Goal: Task Accomplishment & Management: Complete application form

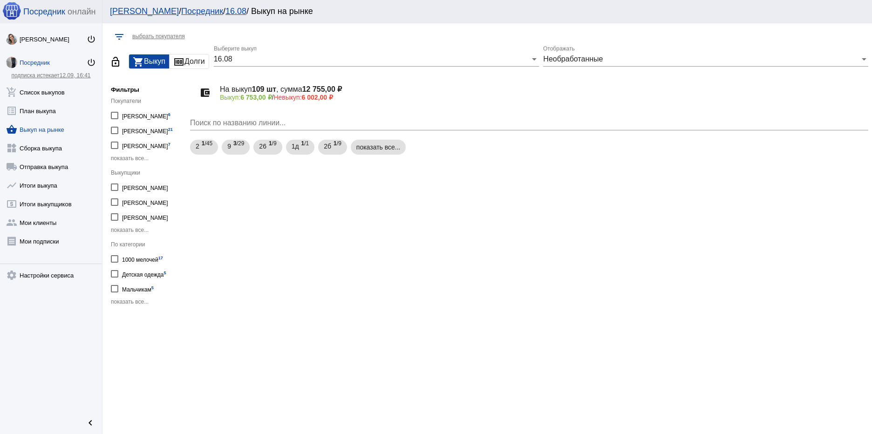
click at [41, 58] on link "Посредник power_settings_new" at bounding box center [51, 60] width 102 height 19
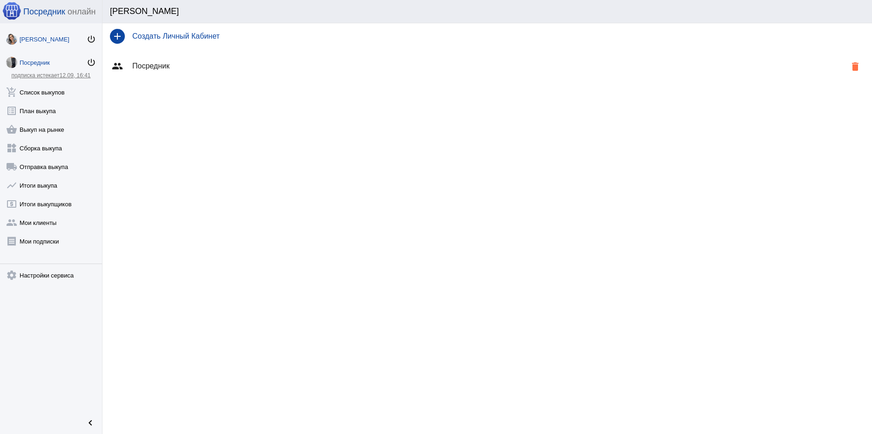
click at [45, 39] on div "[PERSON_NAME]" at bounding box center [53, 39] width 67 height 7
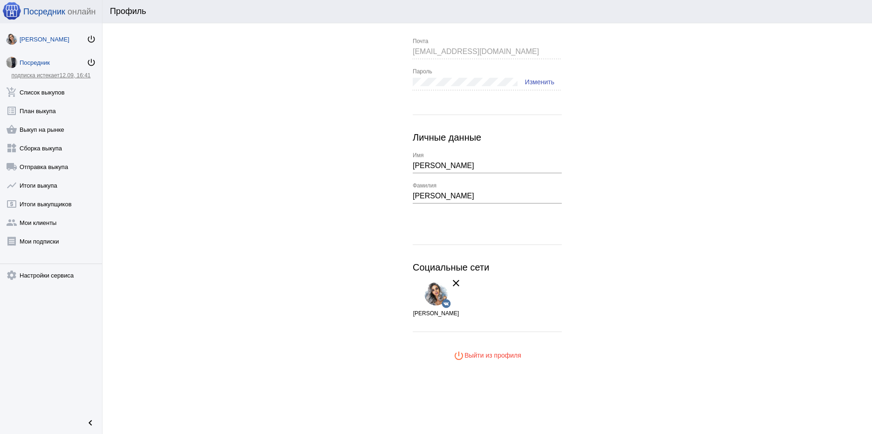
click at [38, 62] on div "Посредник" at bounding box center [53, 62] width 67 height 7
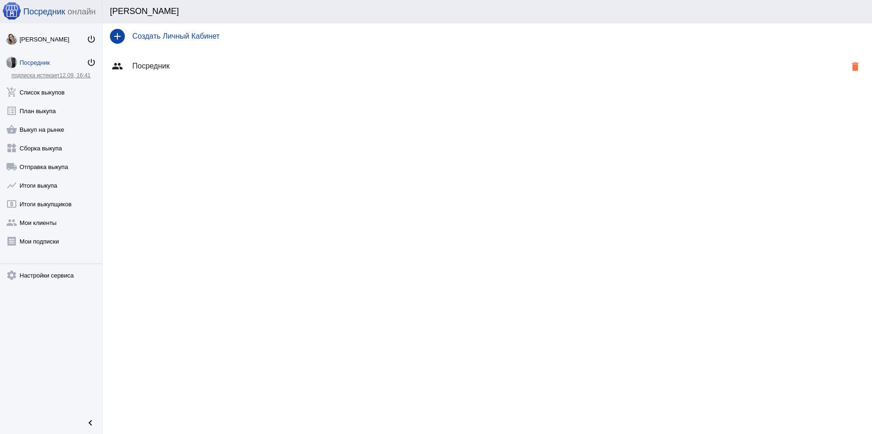
click at [194, 37] on h4 "Создать Личный Кабинет" at bounding box center [498, 36] width 732 height 8
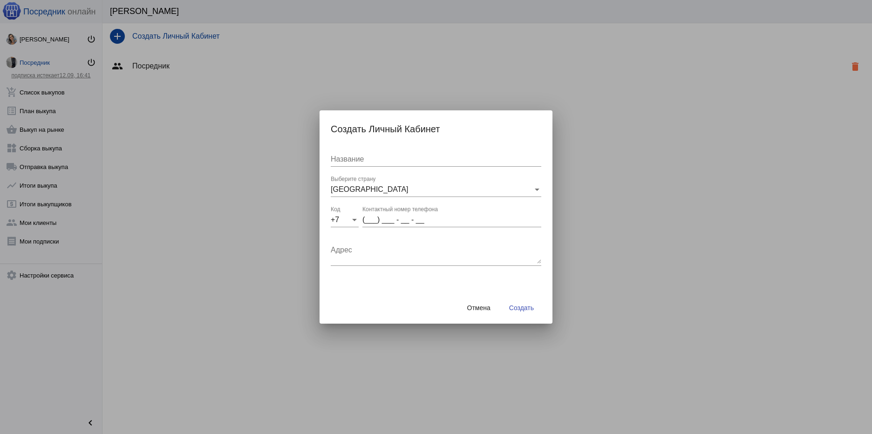
click at [52, 9] on div at bounding box center [436, 217] width 872 height 434
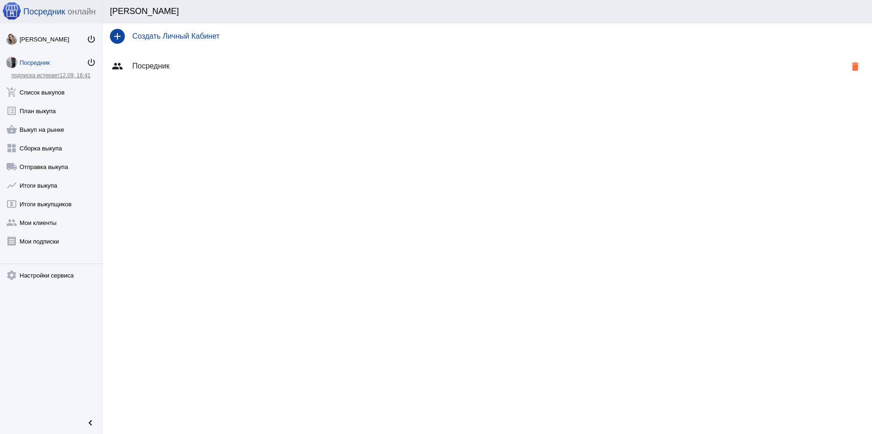
click at [12, 10] on img at bounding box center [11, 10] width 19 height 19
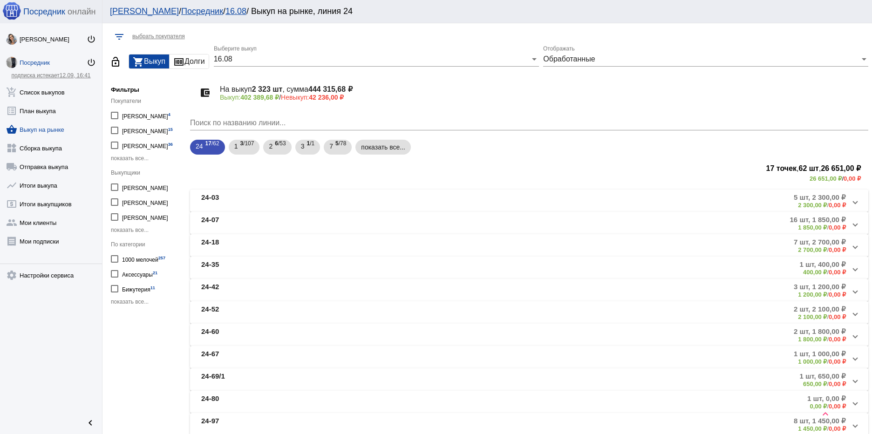
scroll to position [366, 0]
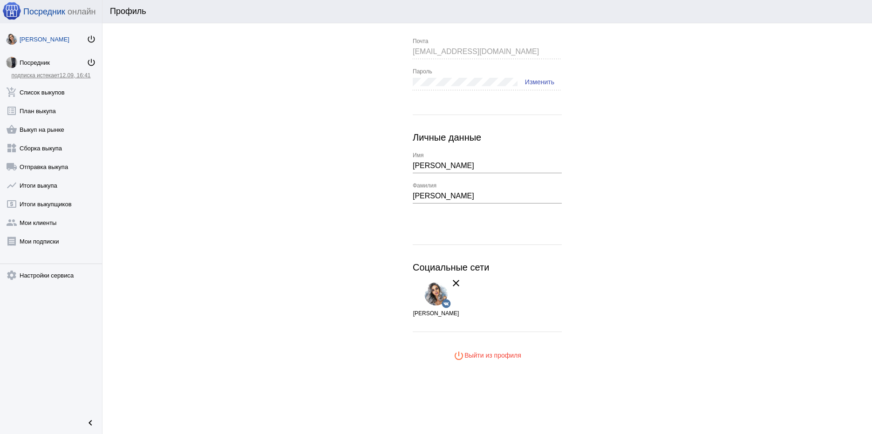
click at [51, 35] on link "Ирина Иванова power_settings_new" at bounding box center [51, 37] width 102 height 19
click at [90, 62] on mat-icon "power_settings_new" at bounding box center [91, 62] width 9 height 9
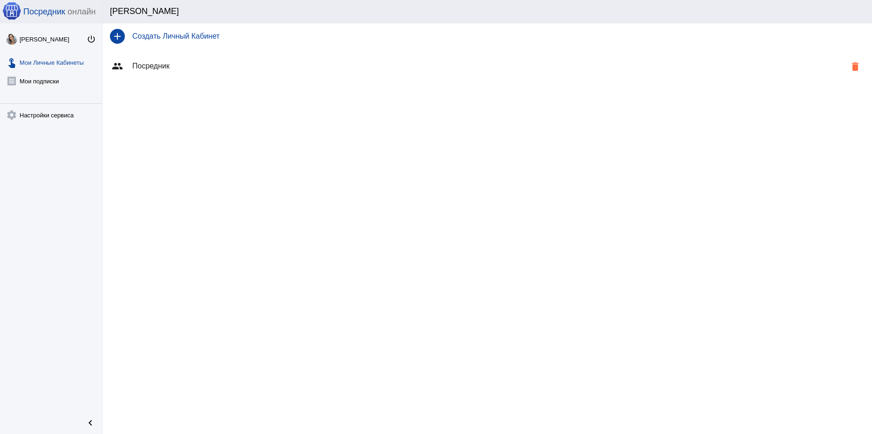
click at [12, 11] on img at bounding box center [11, 10] width 19 height 19
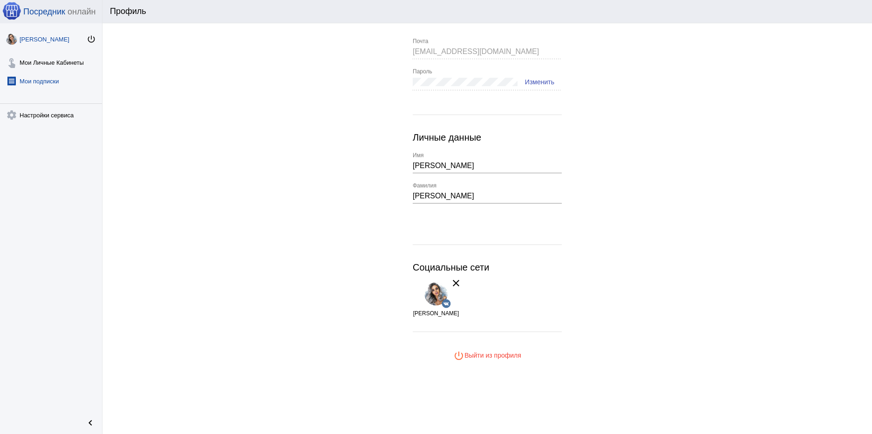
click at [48, 81] on link "receipt Мои подписки" at bounding box center [51, 79] width 102 height 19
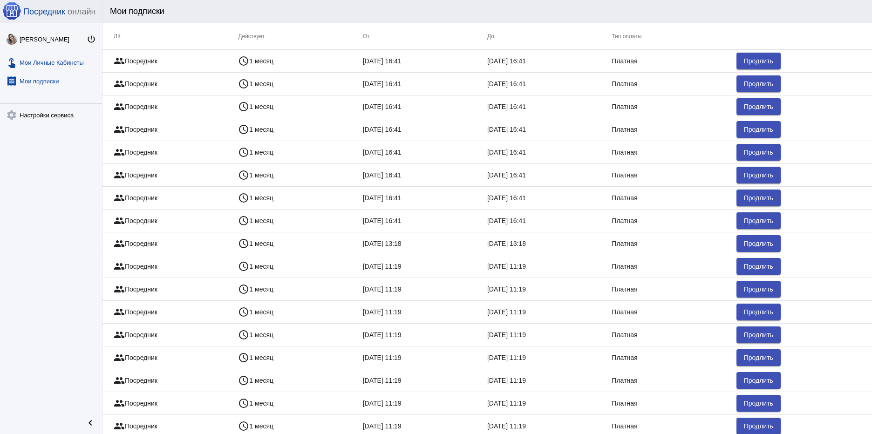
click at [65, 63] on link "touch_app Мои Личные Кабинеты" at bounding box center [51, 60] width 102 height 19
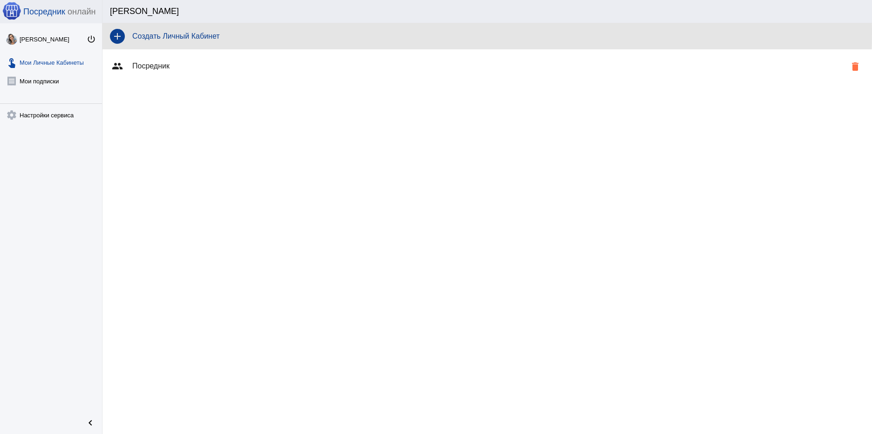
click at [175, 33] on h4 "Создать Личный Кабинет" at bounding box center [498, 36] width 732 height 8
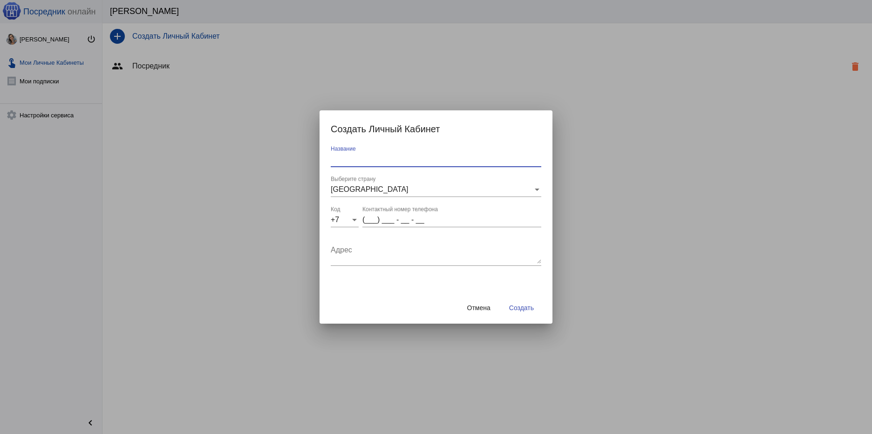
click at [375, 158] on input "Название" at bounding box center [436, 159] width 211 height 8
type input "Посредник СБОРЫ"
click at [372, 218] on input "(___) ___ - __ - __" at bounding box center [451, 220] width 179 height 8
type input "(953) 230 - 29 - 58"
click at [518, 307] on span "Создать" at bounding box center [521, 307] width 25 height 7
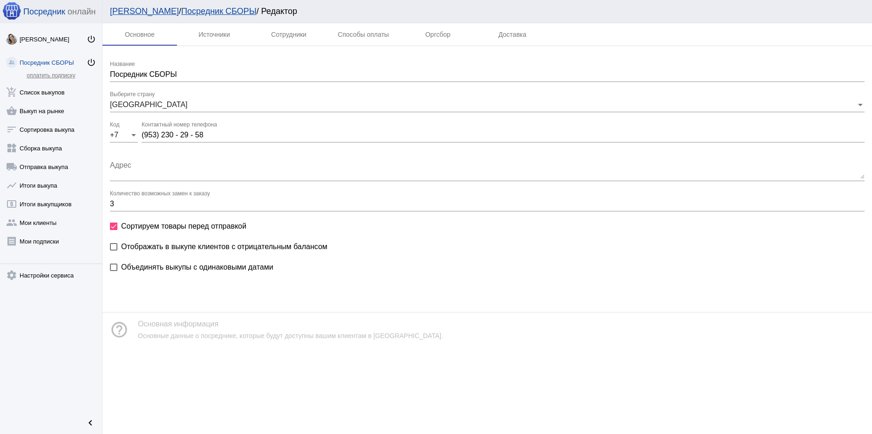
click at [113, 246] on div at bounding box center [113, 246] width 7 height 7
click at [113, 251] on input "Отображать в выкупе клиентов с отрицательным балансом" at bounding box center [113, 251] width 0 height 0
checkbox input "true"
click at [221, 34] on div "Источники" at bounding box center [214, 34] width 32 height 7
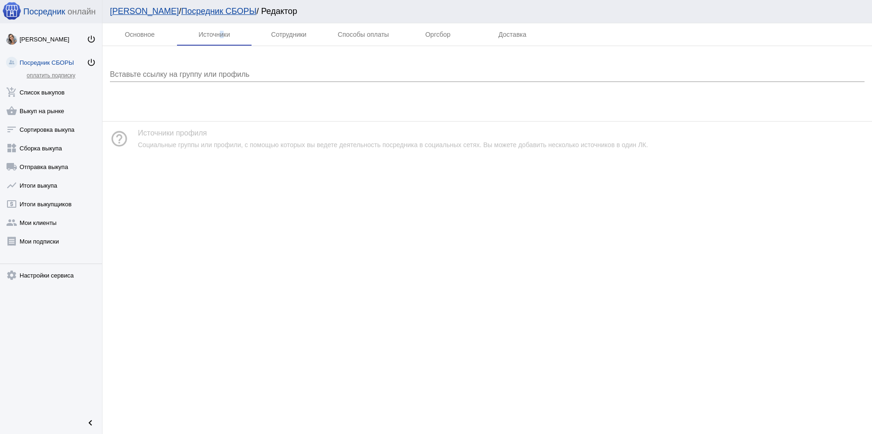
click at [286, 70] on div "Вставьте ссылку на группу или профиль" at bounding box center [487, 71] width 755 height 21
paste input "https://vk.com/club187181380?from=groups"
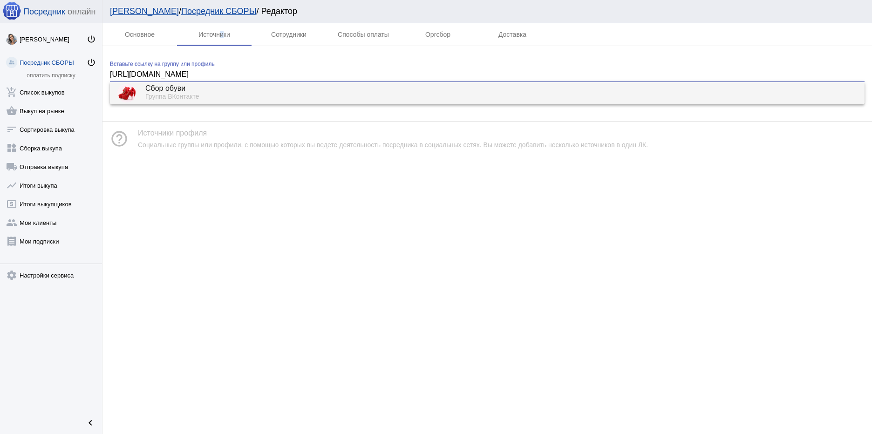
type input "https://vk.com/club187181380"
click at [209, 94] on div "Группа ВКонтакте" at bounding box center [501, 97] width 712 height 8
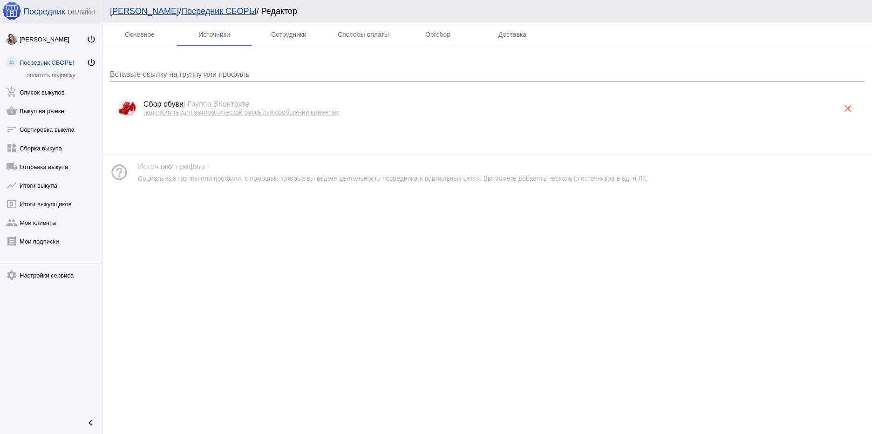
click at [260, 109] on span "подключить для автоматической рассылки сообщений клиентам" at bounding box center [241, 112] width 196 height 7
click at [258, 114] on link "нажмите, чтобы установить ЛК в свою группу" at bounding box center [211, 112] width 137 height 7
click at [129, 34] on div "Основное" at bounding box center [140, 34] width 30 height 7
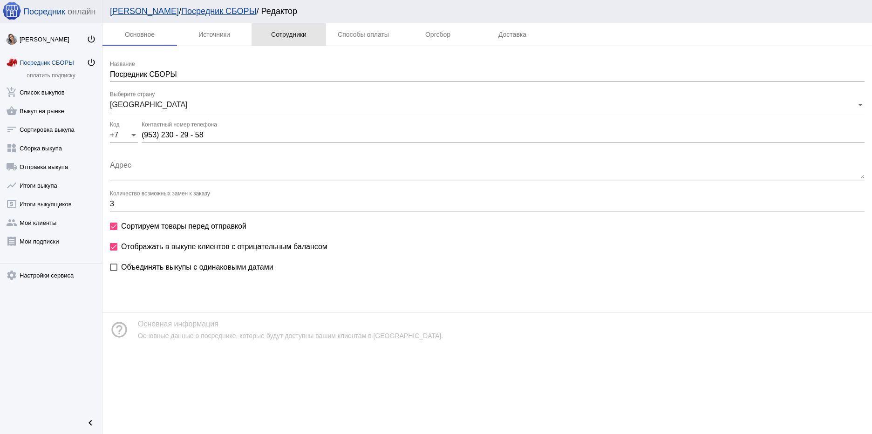
click at [297, 32] on div "Сотрудники" at bounding box center [288, 34] width 35 height 7
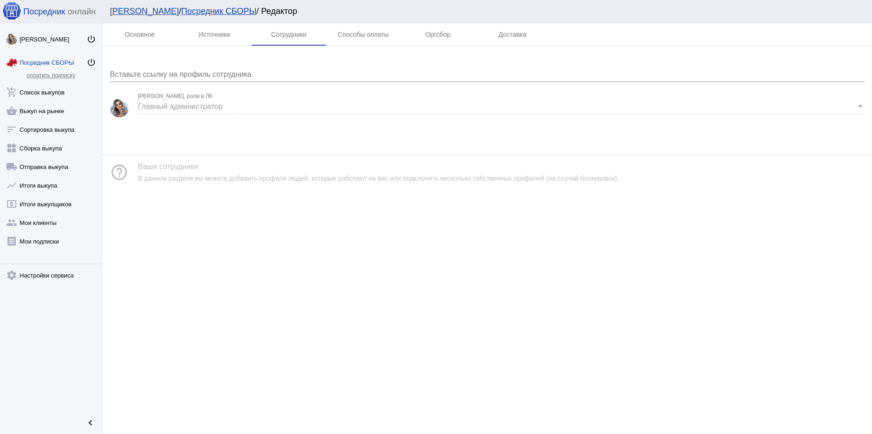
click at [184, 150] on app-interface-message "help_outline Ваши сотрудники В данном разделе вы можете добавить профили людей,…" at bounding box center [486, 165] width 769 height 50
click at [186, 180] on div "В данном разделе вы можете добавить профили людей, которые работают на вас или …" at bounding box center [378, 178] width 481 height 7
click at [359, 77] on input "Вставьте ссылку на профиль сотрудника" at bounding box center [487, 74] width 755 height 8
paste input "[URL][DOMAIN_NAME]"
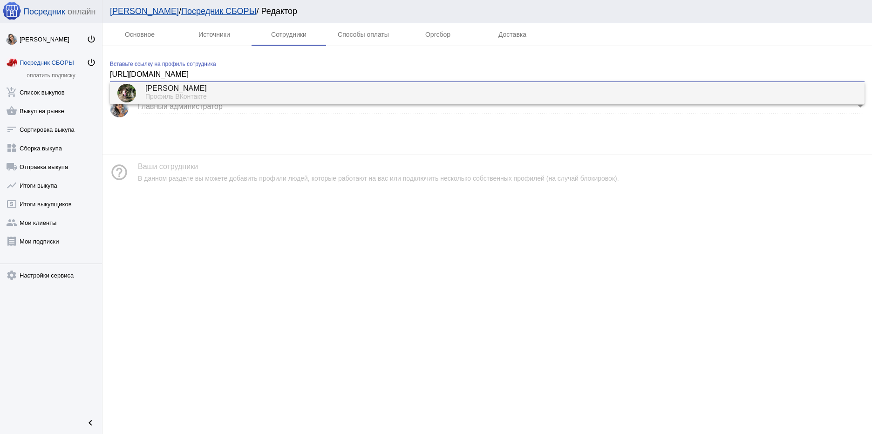
type input "[URL][DOMAIN_NAME]"
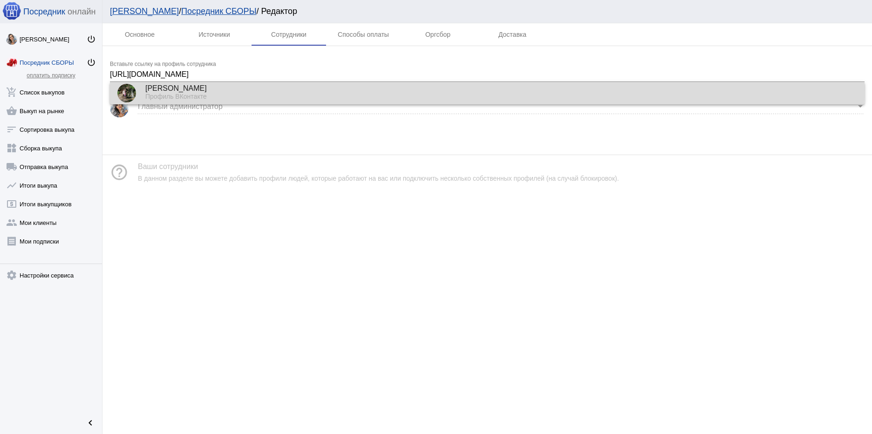
click at [204, 88] on div "[PERSON_NAME]" at bounding box center [501, 89] width 712 height 8
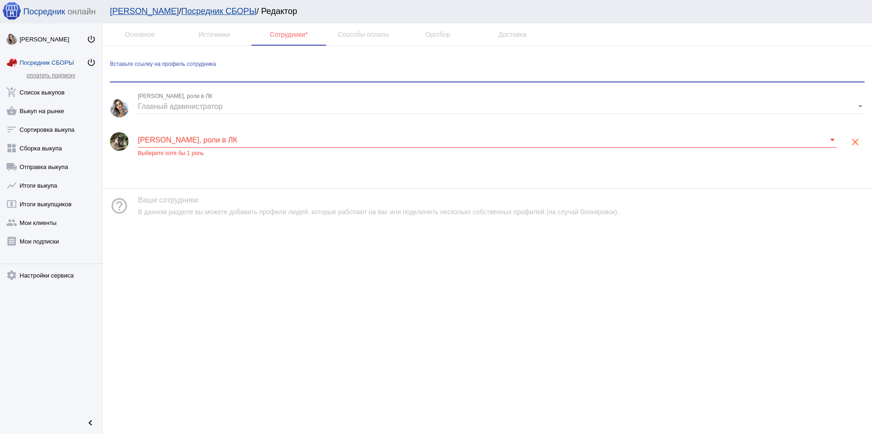
click at [274, 75] on input "Вставьте ссылку на профиль сотрудника" at bounding box center [487, 74] width 755 height 8
paste input "[URL][DOMAIN_NAME]"
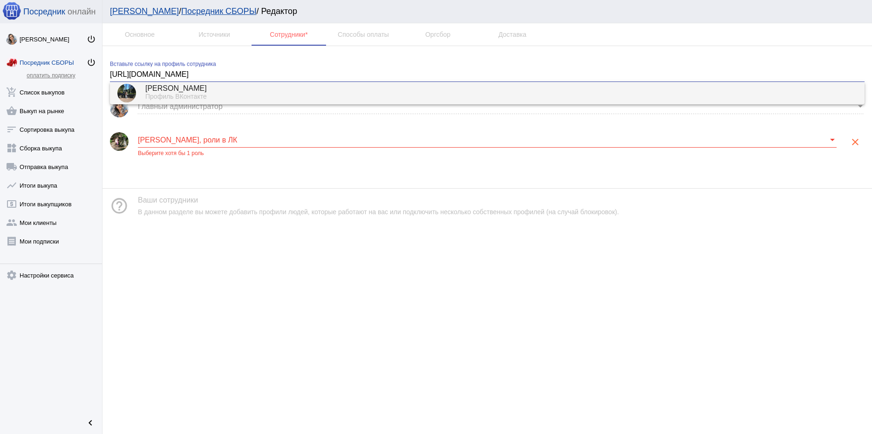
type input "[URL][DOMAIN_NAME]"
click at [238, 88] on div "[PERSON_NAME]" at bounding box center [501, 89] width 712 height 8
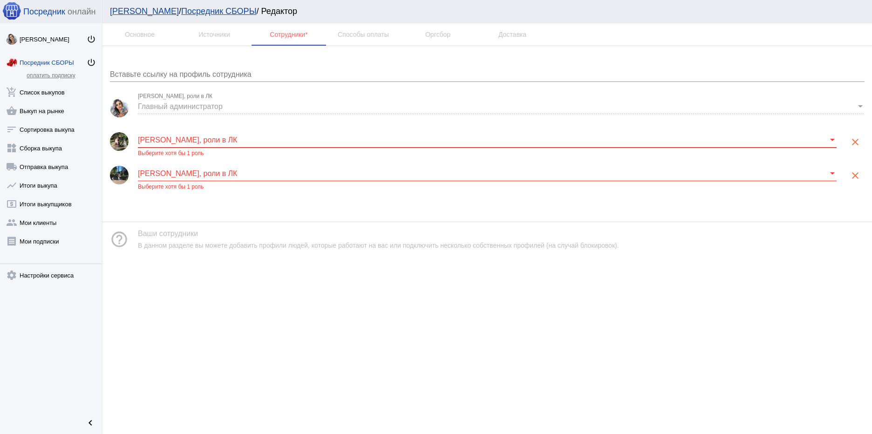
click at [468, 139] on span at bounding box center [483, 140] width 690 height 8
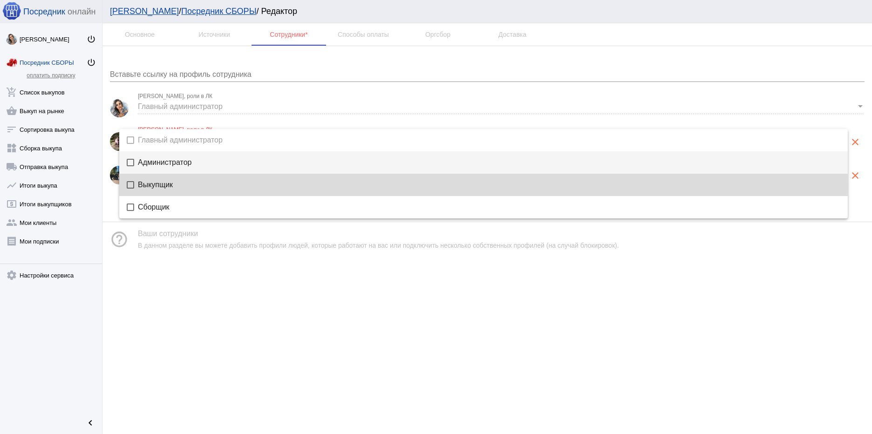
click at [147, 186] on span "Выкупщик" at bounding box center [489, 184] width 702 height 7
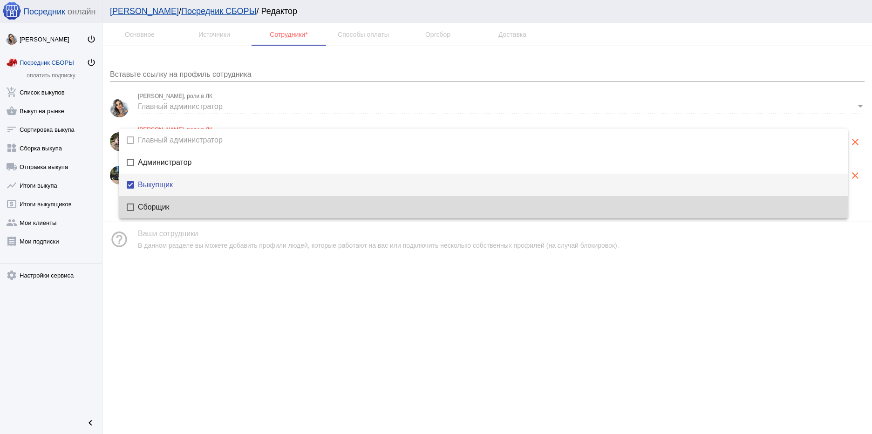
click at [133, 204] on mat-pseudo-checkbox at bounding box center [130, 207] width 7 height 7
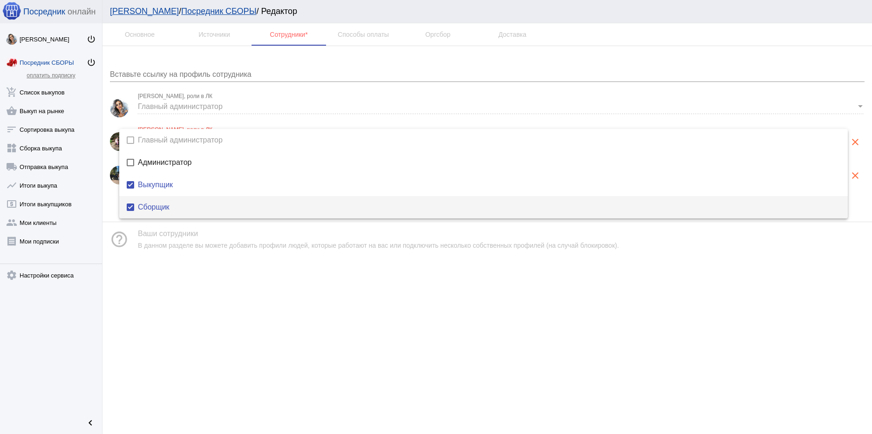
click at [523, 317] on div at bounding box center [436, 217] width 872 height 434
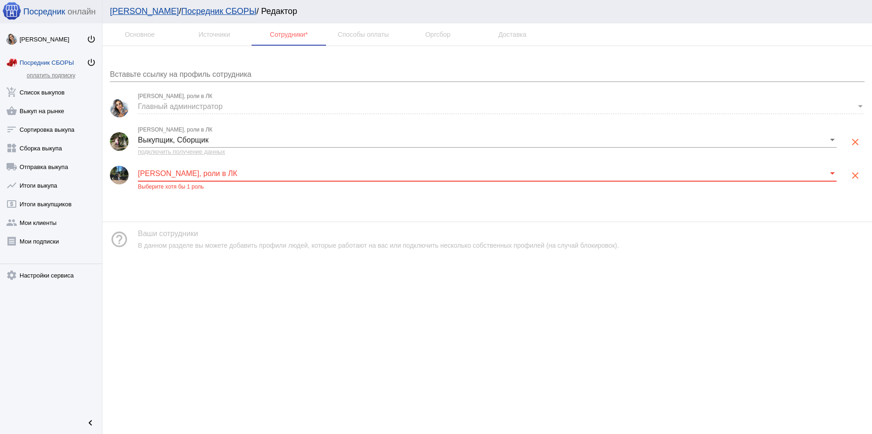
click at [238, 170] on span at bounding box center [483, 174] width 690 height 8
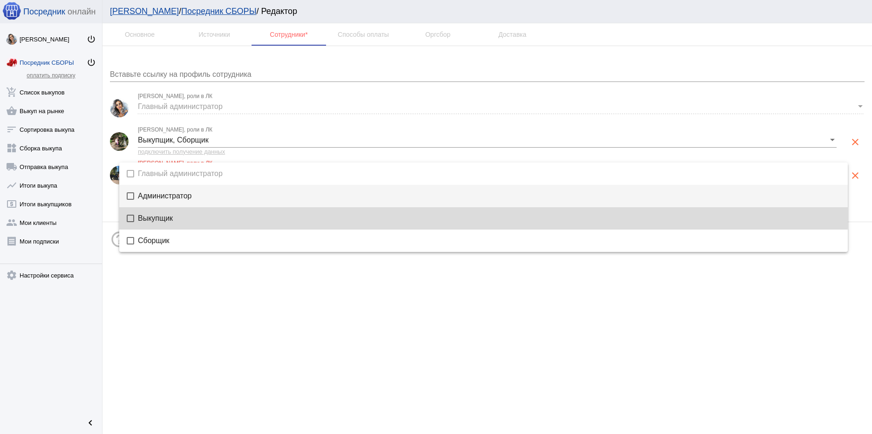
click at [169, 217] on span "Выкупщик" at bounding box center [489, 218] width 702 height 7
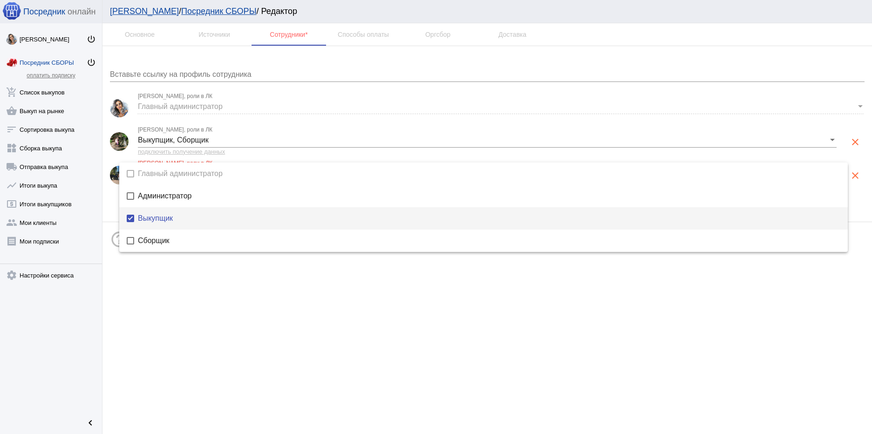
click at [348, 303] on div at bounding box center [436, 217] width 872 height 434
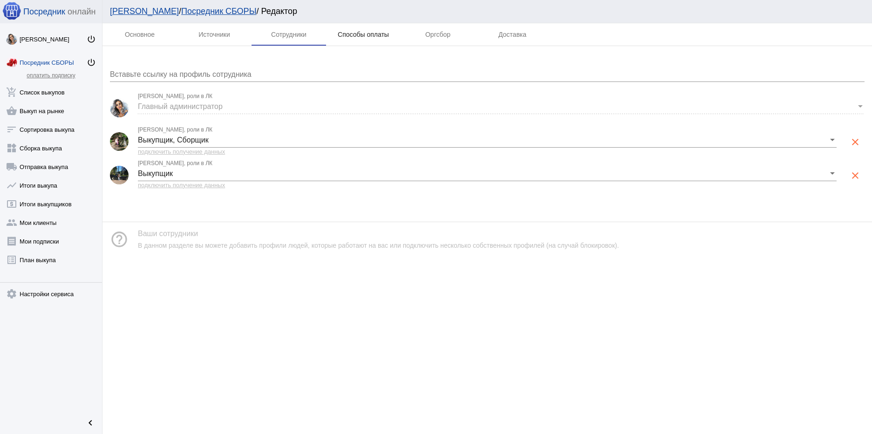
click at [370, 35] on div "Способы оплаты" at bounding box center [363, 34] width 51 height 7
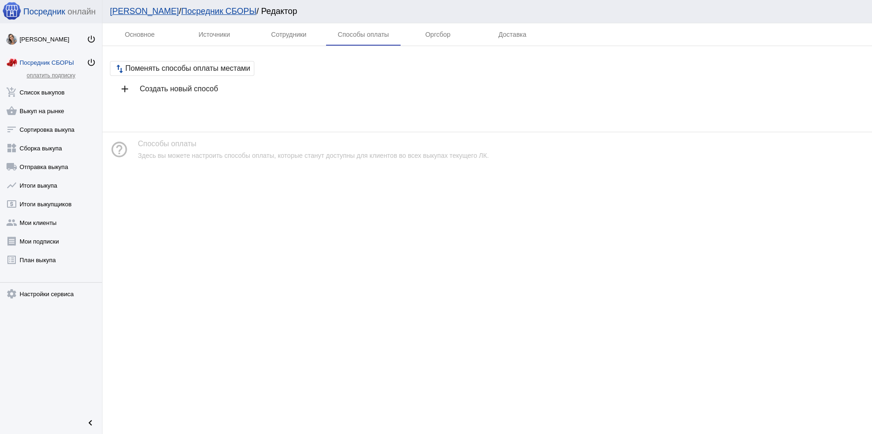
click at [212, 87] on h4 "Создать новый способ" at bounding box center [498, 89] width 717 height 8
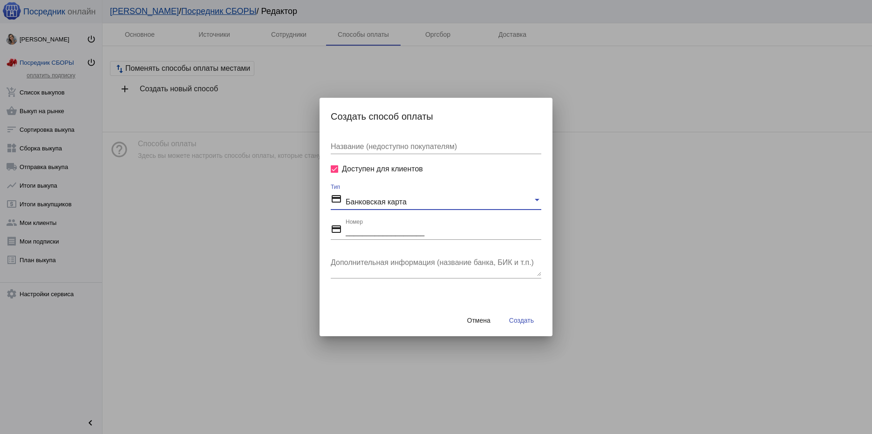
click at [532, 199] on div "credit_card Банковская карта" at bounding box center [432, 199] width 202 height 13
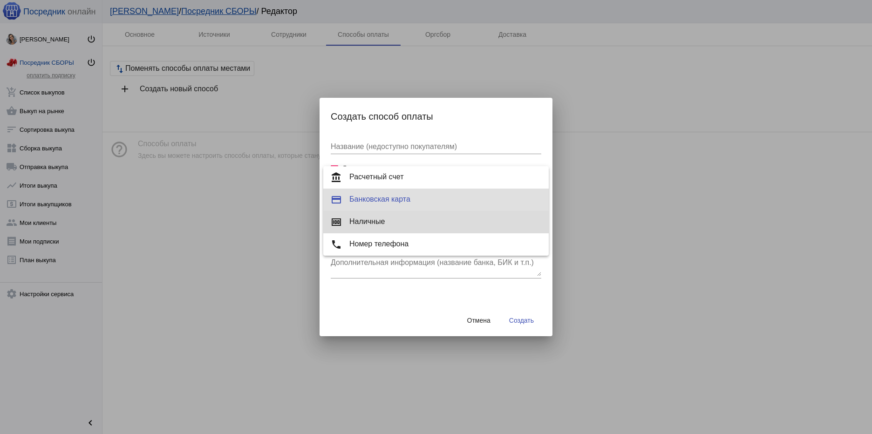
click at [381, 220] on span "money Наличные" at bounding box center [436, 222] width 211 height 11
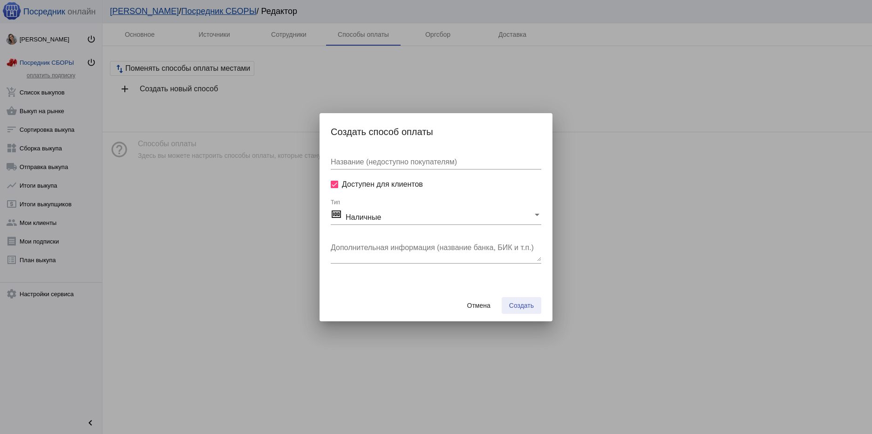
click at [522, 303] on span "Создать" at bounding box center [521, 305] width 25 height 7
click at [407, 158] on input "Название (недоступно покупателям)" at bounding box center [436, 162] width 211 height 8
type input "Наличные"
click at [519, 306] on span "Создать" at bounding box center [521, 305] width 25 height 7
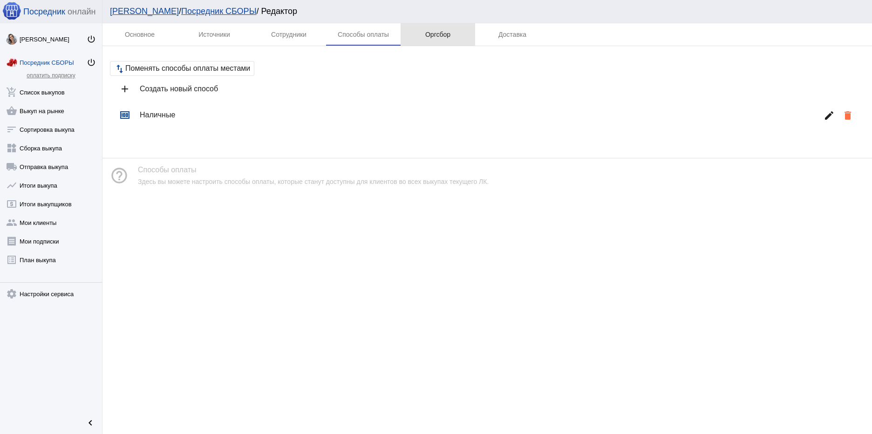
click at [433, 34] on div "Оргсбор" at bounding box center [437, 34] width 25 height 7
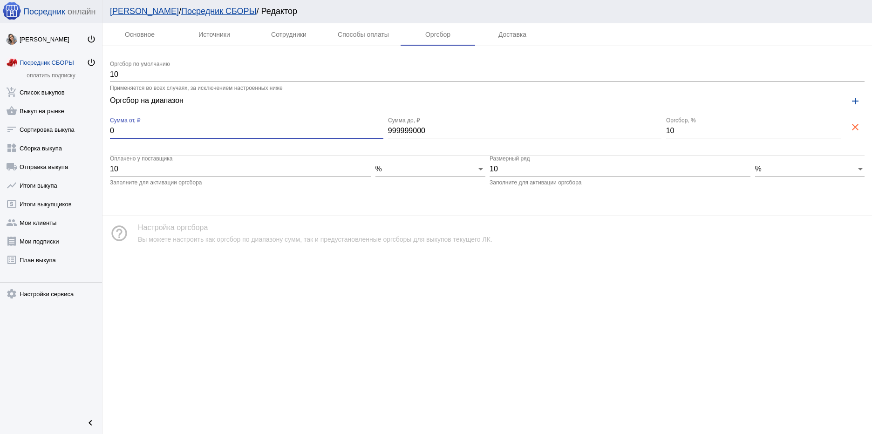
click at [134, 129] on input "0" at bounding box center [246, 131] width 273 height 8
click at [114, 130] on input "010" at bounding box center [246, 131] width 273 height 8
click at [127, 130] on input "10" at bounding box center [246, 131] width 273 height 8
type input "10000"
drag, startPoint x: 675, startPoint y: 131, endPoint x: 666, endPoint y: 129, distance: 9.0
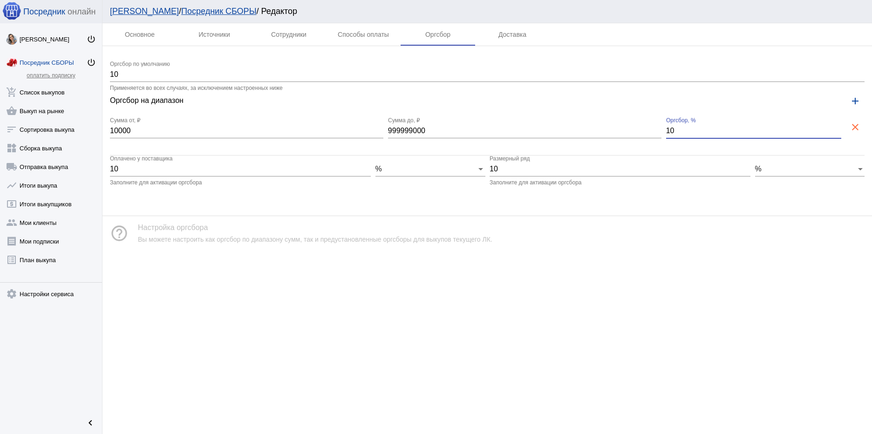
click at [666, 129] on input "10" at bounding box center [753, 131] width 175 height 8
type input "8"
click at [706, 251] on div "keyboard_arrow_up" at bounding box center [486, 269] width 769 height 37
click at [487, 313] on div "Основное Источники Сотрудники Способы оплаты Оргсбор Доставка 10 Оргсбор по умо…" at bounding box center [486, 228] width 769 height 411
click at [855, 170] on div "%" at bounding box center [806, 169] width 102 height 8
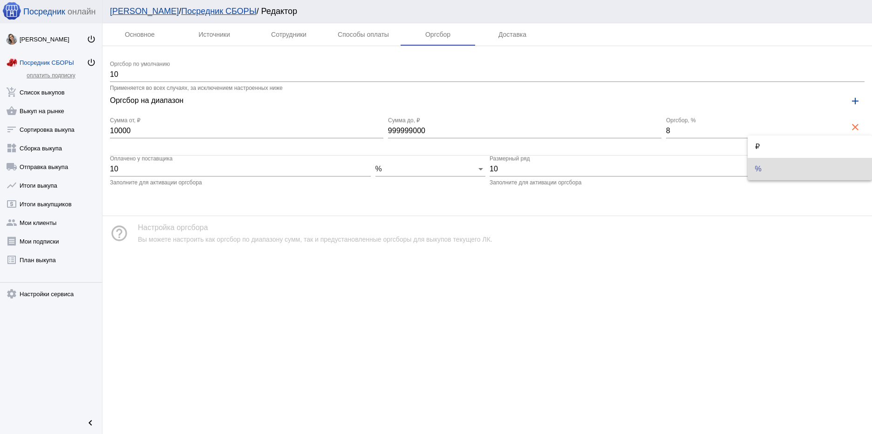
click at [797, 247] on div at bounding box center [436, 217] width 872 height 434
click at [171, 183] on mat-hint "Заполните для активации оргсбора" at bounding box center [156, 183] width 92 height 7
click at [513, 36] on div "Доставка" at bounding box center [512, 34] width 28 height 7
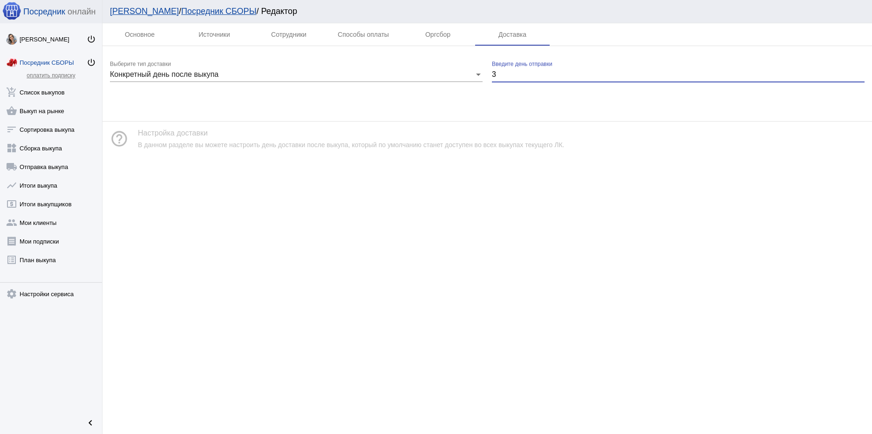
drag, startPoint x: 498, startPoint y: 75, endPoint x: 490, endPoint y: 73, distance: 8.6
click at [490, 73] on form "Конкретный день после выкупа Выберите тип доставки 3 Введите день отправки" at bounding box center [487, 76] width 755 height 30
type input "2"
click at [700, 191] on div "keyboard_arrow_up" at bounding box center [486, 174] width 769 height 37
click at [211, 113] on app-interface-message "help_outline Настройка доставки В данном разделе вы можете настроить день доста…" at bounding box center [486, 131] width 769 height 50
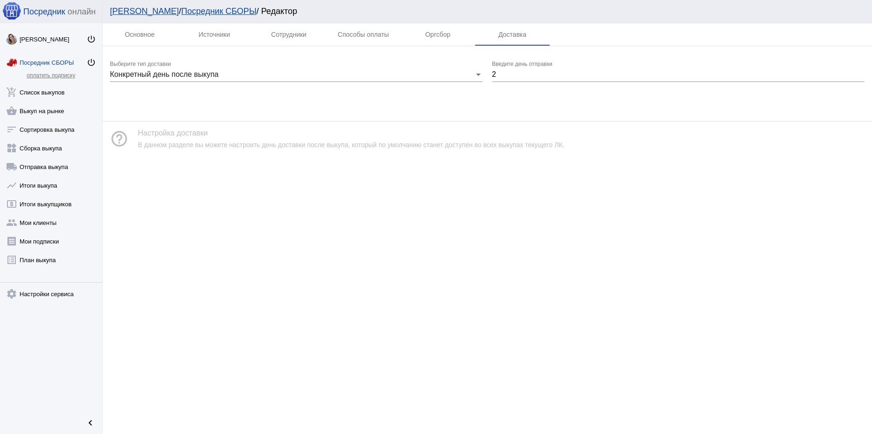
click at [184, 145] on div "В данном разделе вы можете настроить день доставки после выкупа, который по умо…" at bounding box center [351, 144] width 426 height 7
click at [47, 110] on link "shopping_basket Выкуп на рынке" at bounding box center [51, 109] width 102 height 19
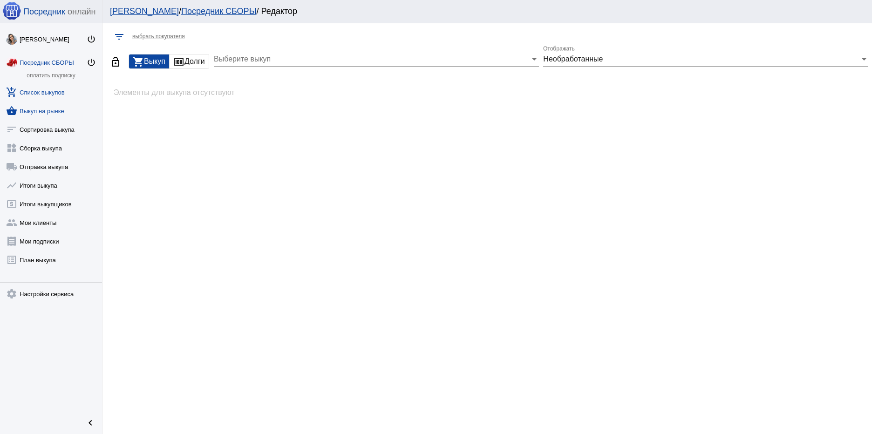
click at [47, 93] on link "add_shopping_cart Список выкупов" at bounding box center [51, 90] width 102 height 19
